Goal: Transaction & Acquisition: Obtain resource

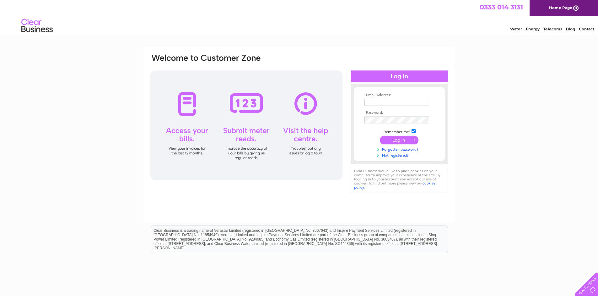
click at [372, 103] on input "text" at bounding box center [396, 102] width 65 height 7
type input "c7.payables@muir-group.co.uk"
click at [398, 141] on input "submit" at bounding box center [399, 140] width 39 height 9
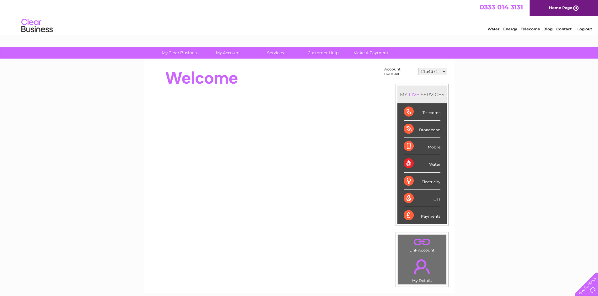
click at [443, 71] on select "1154671 30291761 30295235 30295590 30297607 30305999" at bounding box center [432, 72] width 29 height 8
select select "30295235"
click at [418, 68] on select "1154671 30291761 30295235 30295590 30297607 30305999" at bounding box center [432, 72] width 29 height 8
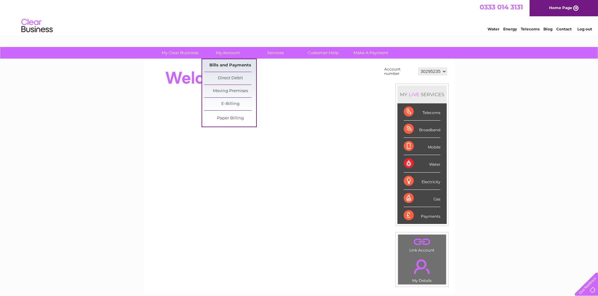
click at [219, 64] on link "Bills and Payments" at bounding box center [230, 65] width 52 height 13
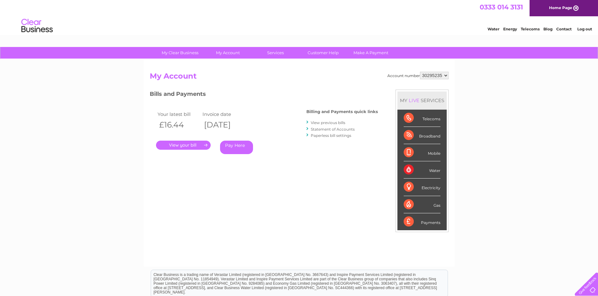
click at [316, 124] on link "View previous bills" at bounding box center [328, 122] width 35 height 5
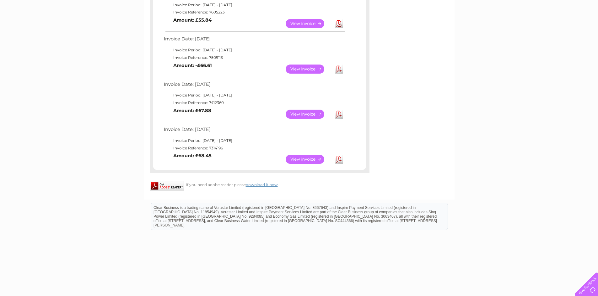
scroll to position [189, 0]
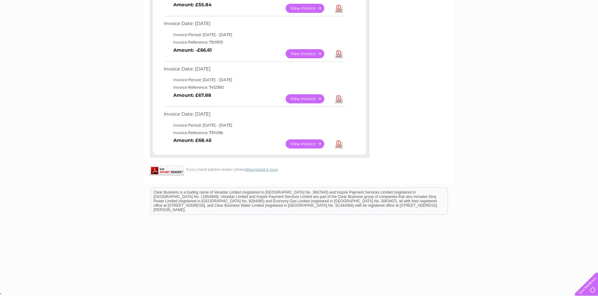
drag, startPoint x: 164, startPoint y: 305, endPoint x: 348, endPoint y: 236, distance: 196.9
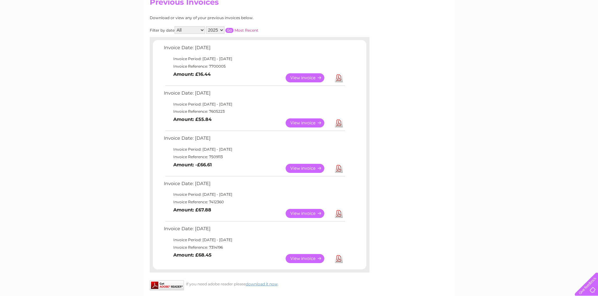
scroll to position [46, 0]
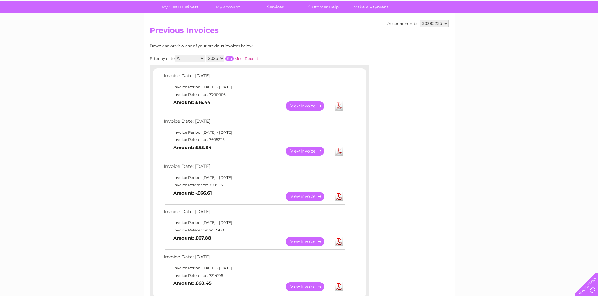
click at [223, 59] on select "2025 2024" at bounding box center [215, 59] width 19 height 8
select select "2024"
click at [206, 55] on select "2025 2024" at bounding box center [215, 59] width 19 height 8
click at [228, 57] on input "button" at bounding box center [229, 58] width 8 height 5
click at [436, 152] on div "Account number 1154671 30291761 30295235 30295590 30297607 30305999 Previous In…" at bounding box center [299, 260] width 311 height 495
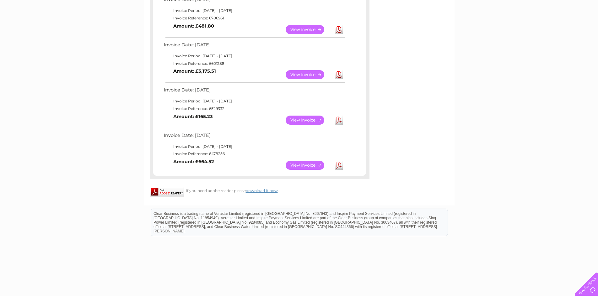
scroll to position [370, 0]
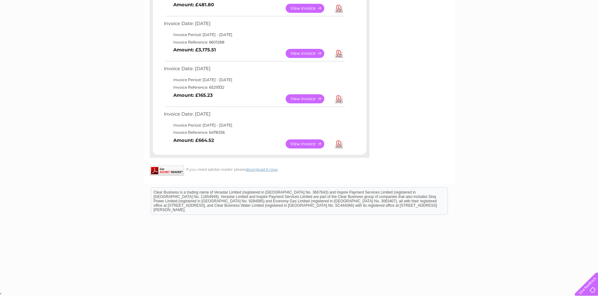
drag, startPoint x: 163, startPoint y: 76, endPoint x: 273, endPoint y: 151, distance: 133.2
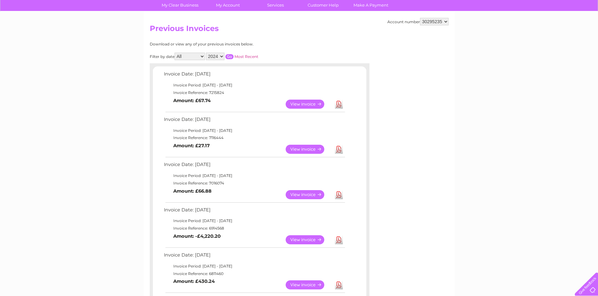
scroll to position [29, 0]
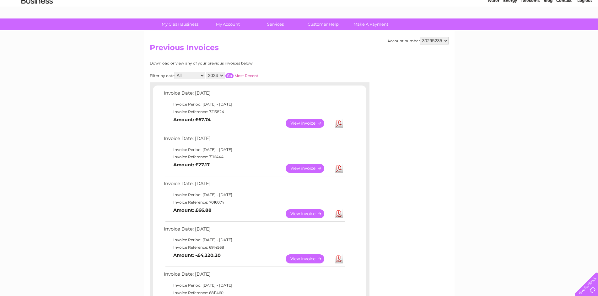
click at [223, 76] on select "2025 2024" at bounding box center [215, 76] width 19 height 8
click at [206, 72] on select "2025 2024" at bounding box center [215, 76] width 19 height 8
click at [221, 77] on select "2025 2024" at bounding box center [215, 76] width 19 height 8
